Goal: Find specific page/section: Find specific page/section

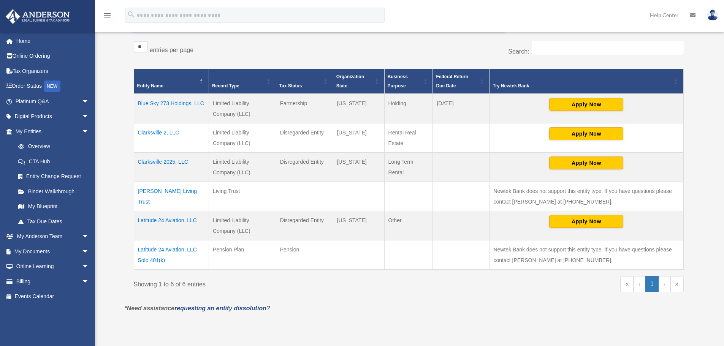
scroll to position [152, 0]
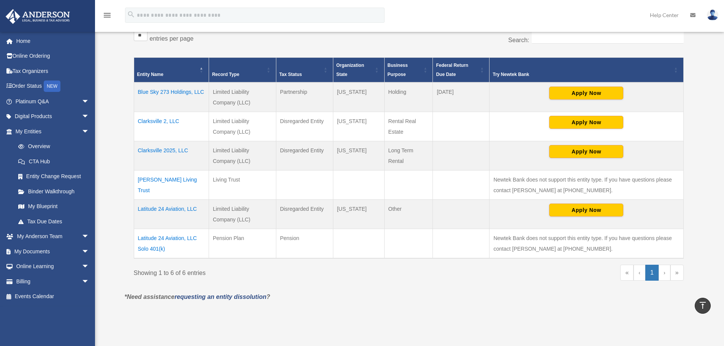
click at [164, 120] on td "Clarksville 2, LLC" at bounding box center [171, 126] width 75 height 29
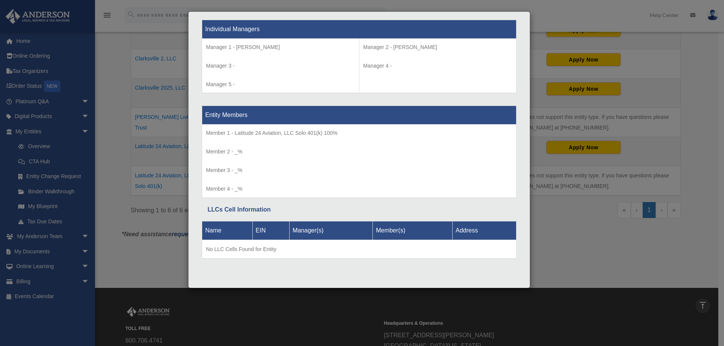
scroll to position [228, 0]
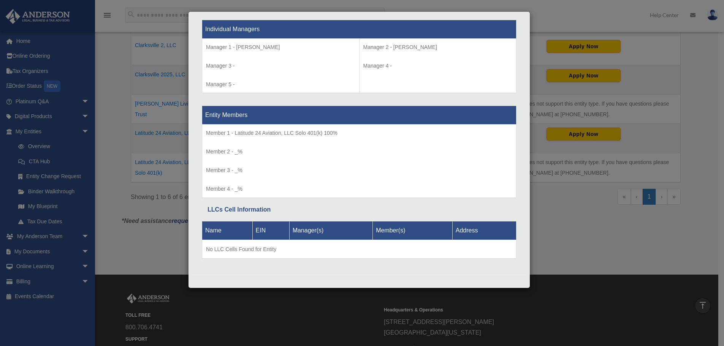
click at [141, 255] on div "Details × Articles Sent Organizational Date" at bounding box center [362, 173] width 724 height 346
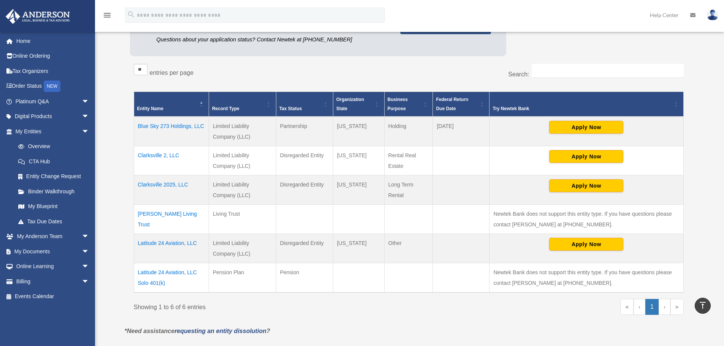
scroll to position [114, 0]
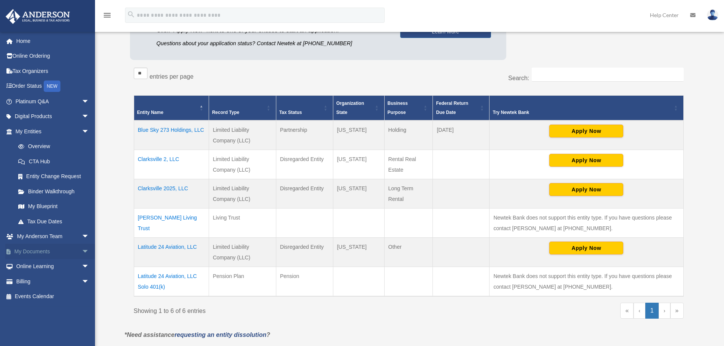
click at [82, 247] on span "arrow_drop_down" at bounding box center [89, 252] width 15 height 16
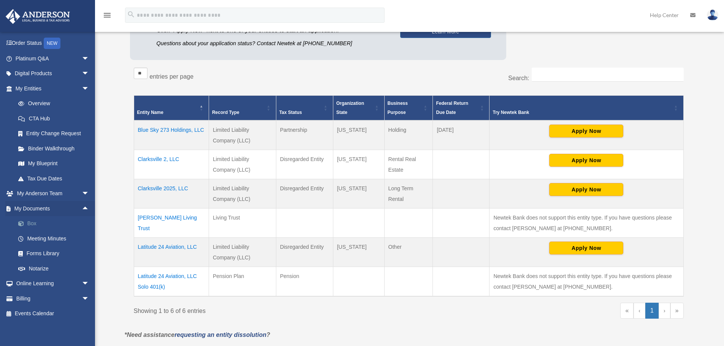
scroll to position [45, 0]
click at [34, 219] on link "Box" at bounding box center [56, 221] width 90 height 15
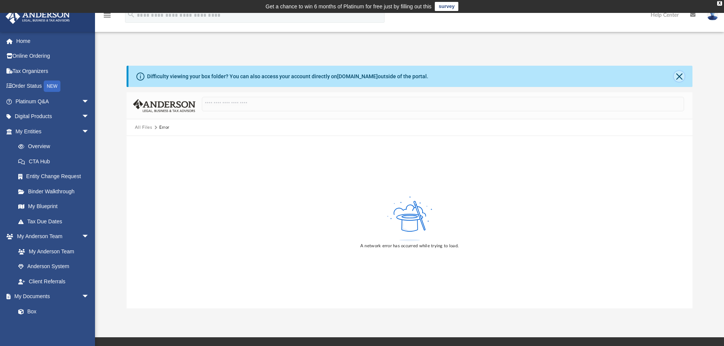
click at [680, 77] on button "Close" at bounding box center [679, 76] width 11 height 11
